Goal: Task Accomplishment & Management: Use online tool/utility

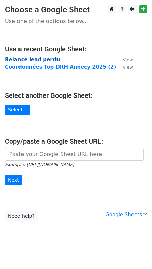
click at [28, 60] on strong "Relance lead perdu" at bounding box center [32, 59] width 55 height 6
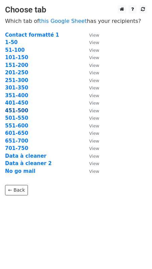
click at [10, 111] on strong "451-500" at bounding box center [16, 111] width 23 height 6
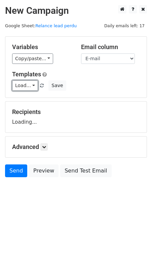
click at [27, 84] on link "Load..." at bounding box center [25, 85] width 26 height 10
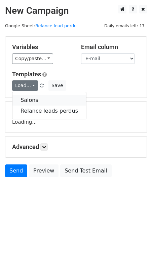
click at [28, 100] on link "Salons" at bounding box center [49, 100] width 74 height 11
